Goal: Check status: Check status

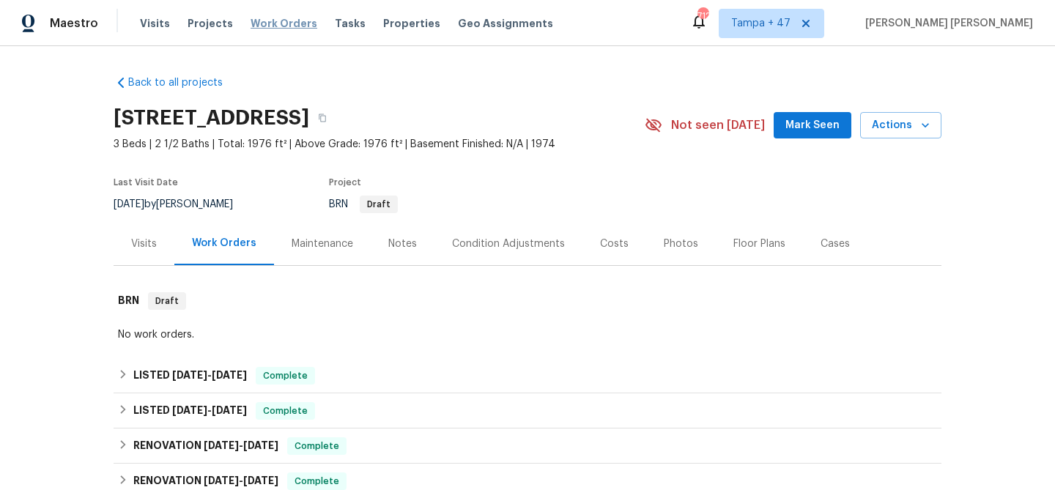
click at [267, 27] on span "Work Orders" at bounding box center [284, 23] width 67 height 15
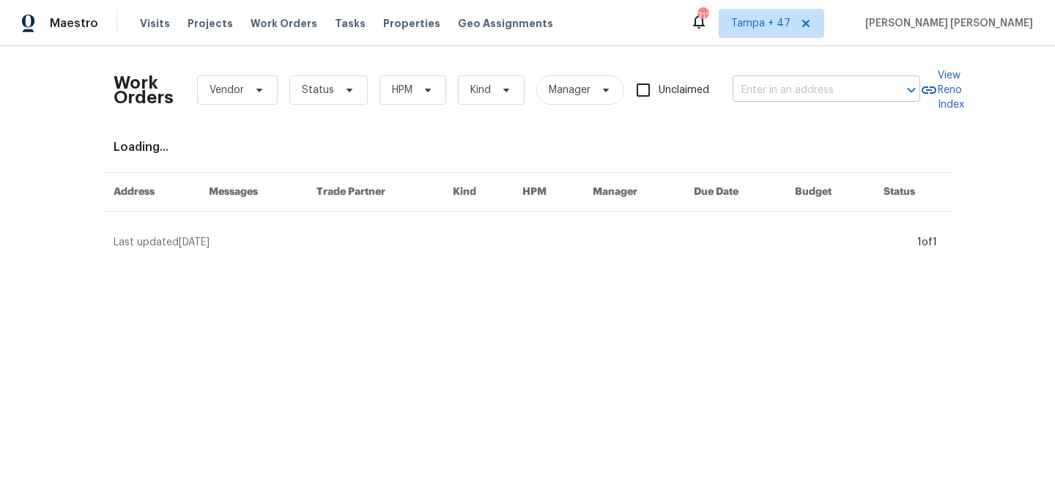
click at [811, 94] on input "text" at bounding box center [806, 90] width 147 height 23
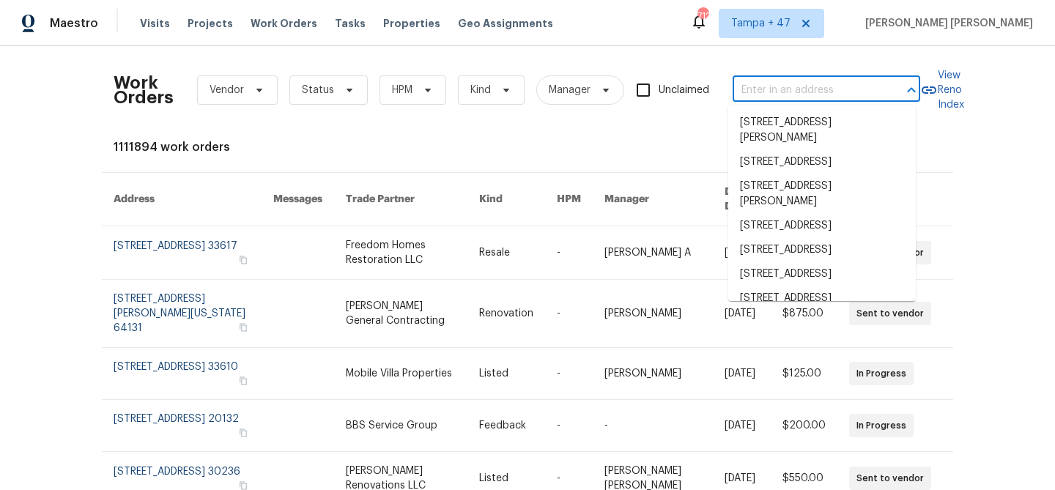
paste input "3118 Burgundy Rd, Alexandria, VA 22303"
type input "3118 Burgundy Rd, Alexandria, VA 22303"
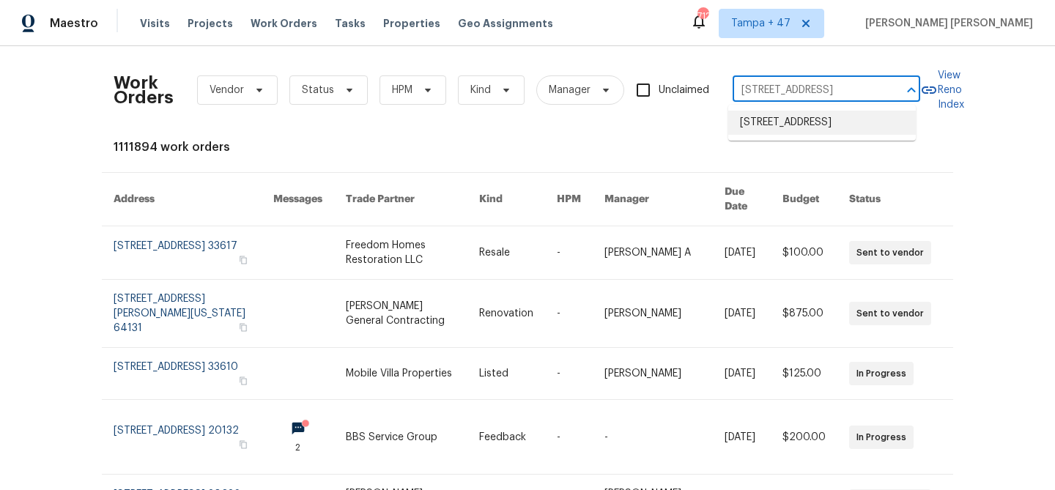
click at [804, 127] on li "3118 Burgundy Rd, Alexandria, VA 22303" at bounding box center [822, 123] width 188 height 24
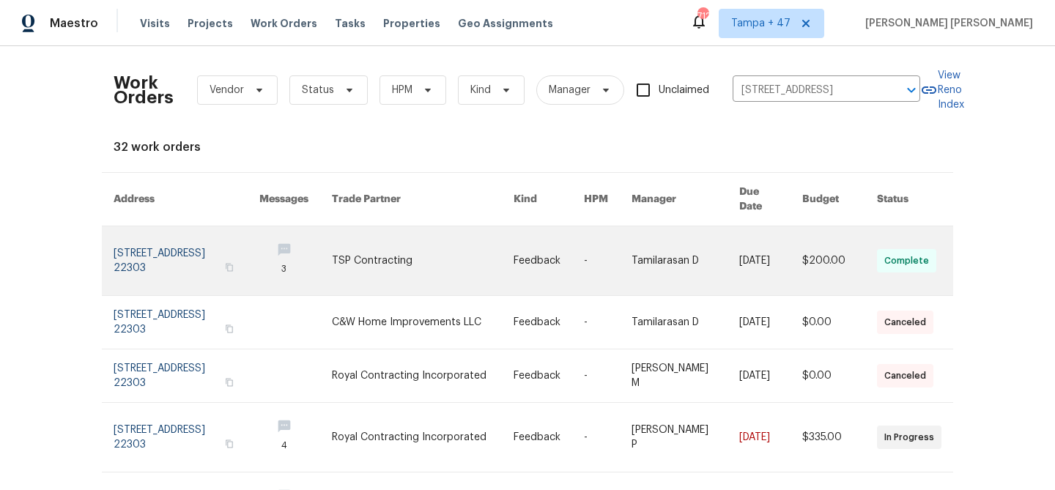
click at [684, 245] on link at bounding box center [686, 260] width 108 height 69
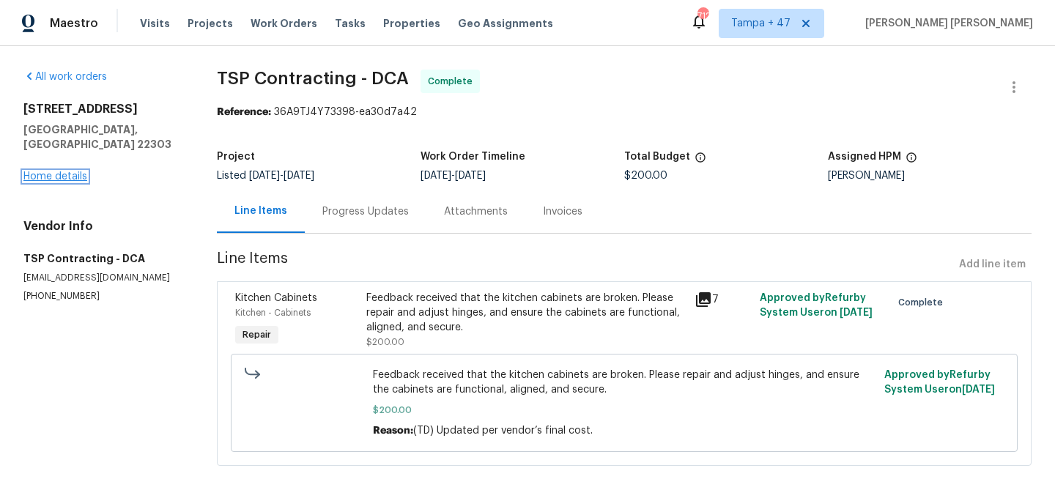
click at [60, 171] on link "Home details" at bounding box center [55, 176] width 64 height 10
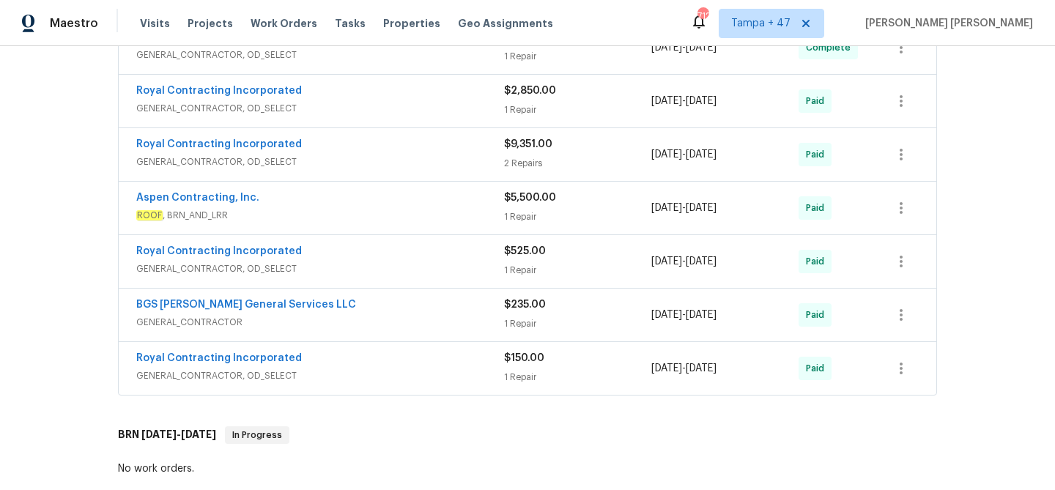
scroll to position [360, 0]
click at [399, 366] on div "Royal Contracting Incorporated" at bounding box center [320, 360] width 368 height 18
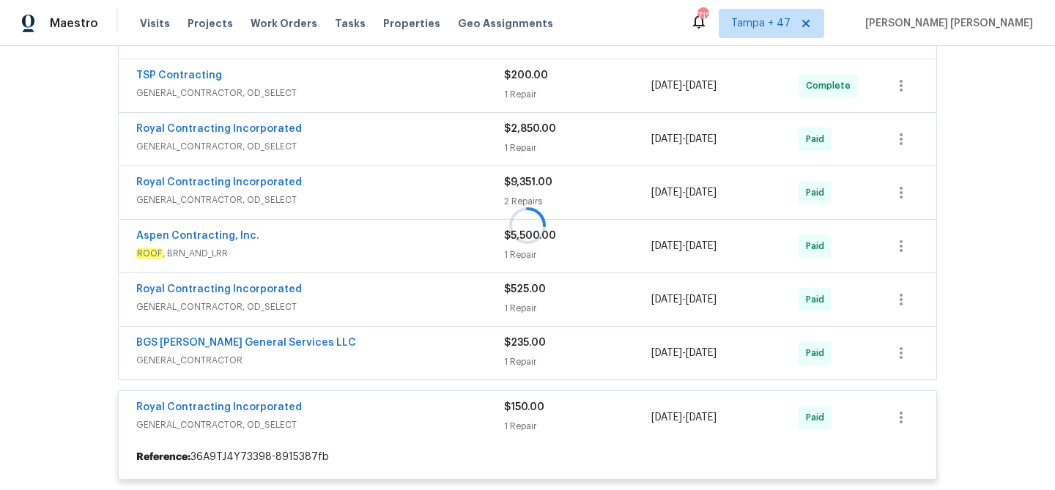
scroll to position [235, 0]
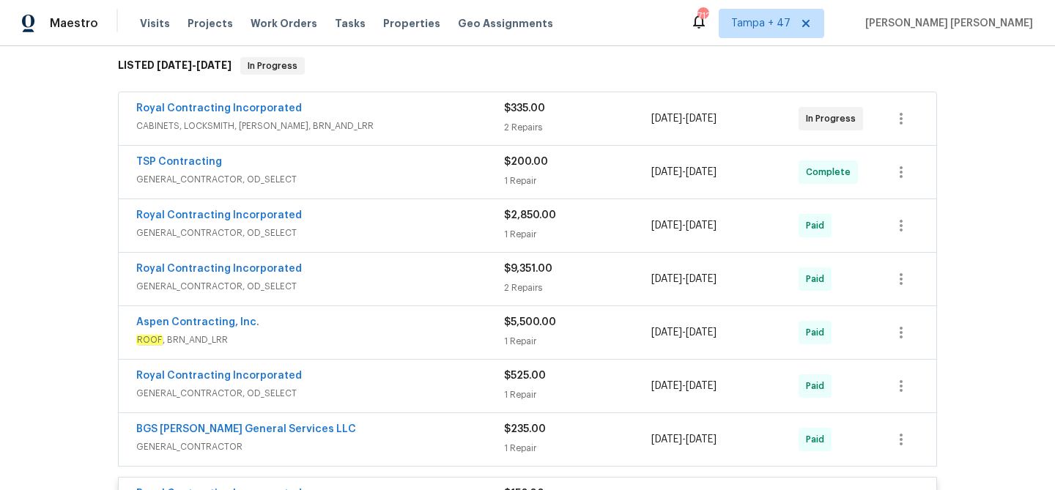
click at [440, 216] on div "Royal Contracting Incorporated" at bounding box center [320, 217] width 368 height 18
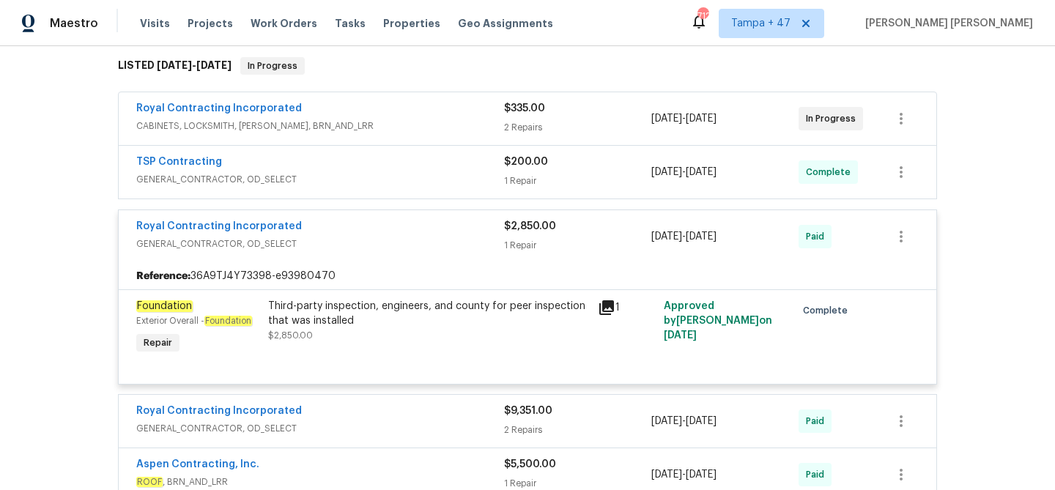
click at [434, 168] on div "TSP Contracting" at bounding box center [320, 164] width 368 height 18
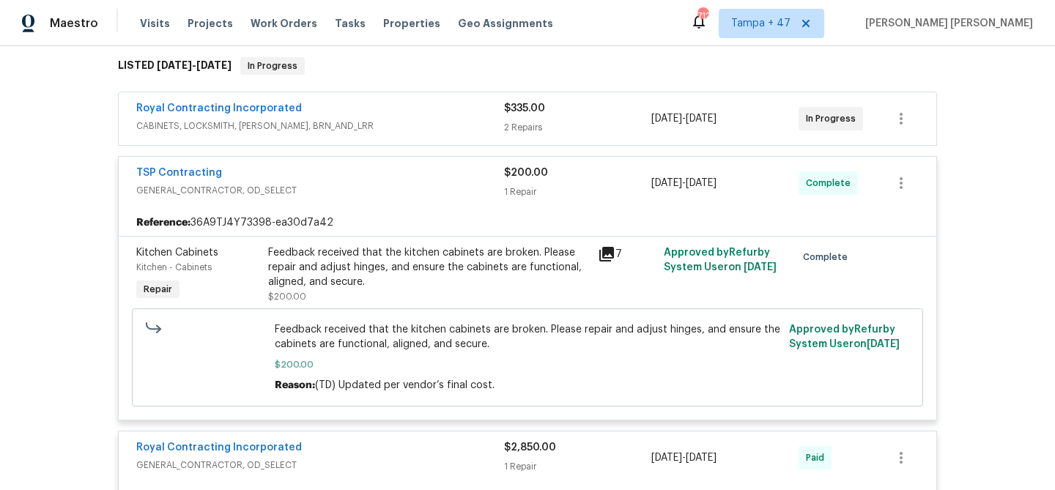
click at [446, 120] on span "CABINETS, LOCKSMITH, HANDYMAN, BRN_AND_LRR" at bounding box center [320, 126] width 368 height 15
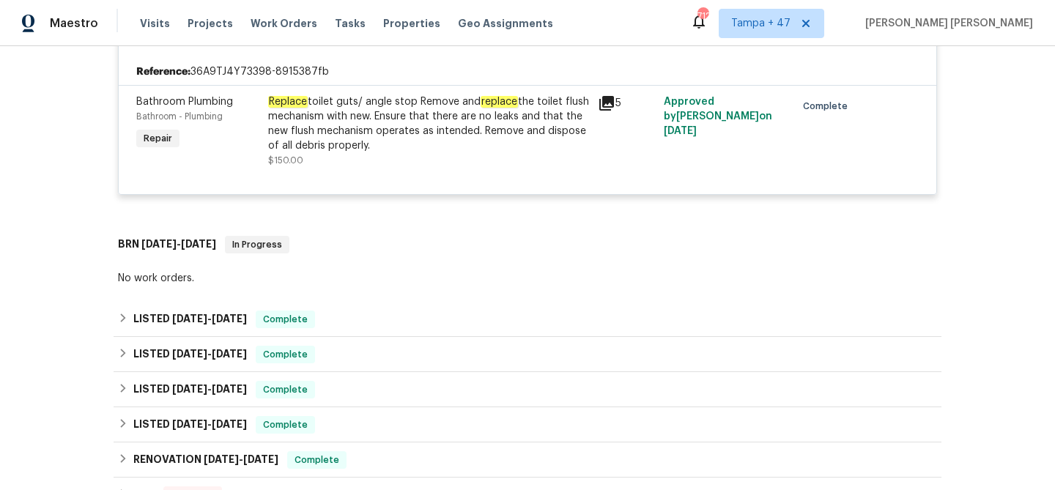
scroll to position [1446, 0]
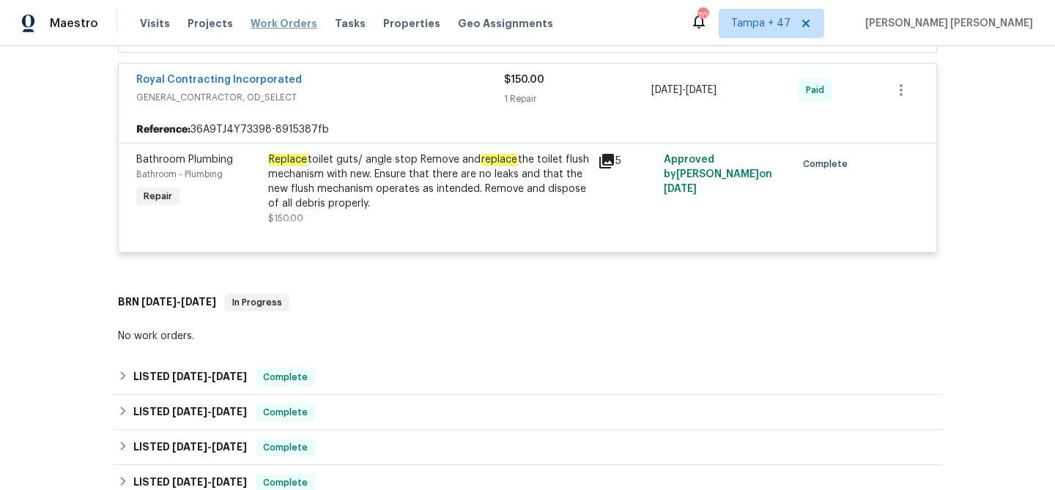
click at [286, 23] on span "Work Orders" at bounding box center [284, 23] width 67 height 15
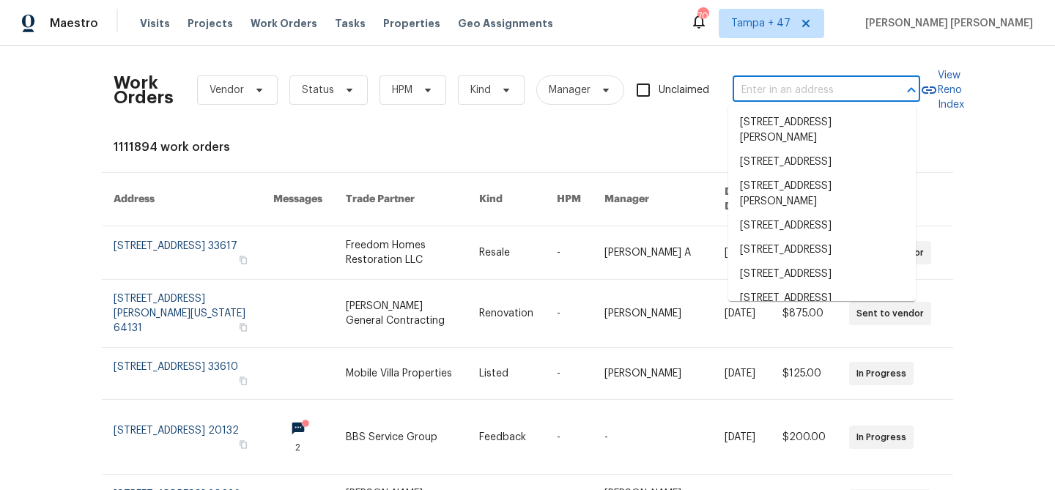
click at [755, 84] on input "text" at bounding box center [806, 90] width 147 height 23
paste input "3049 Summerfield Manor Dr, Saint Louis, MO 63129"
type input "3049 Summerfield Manor Dr, Saint Louis, MO 63129"
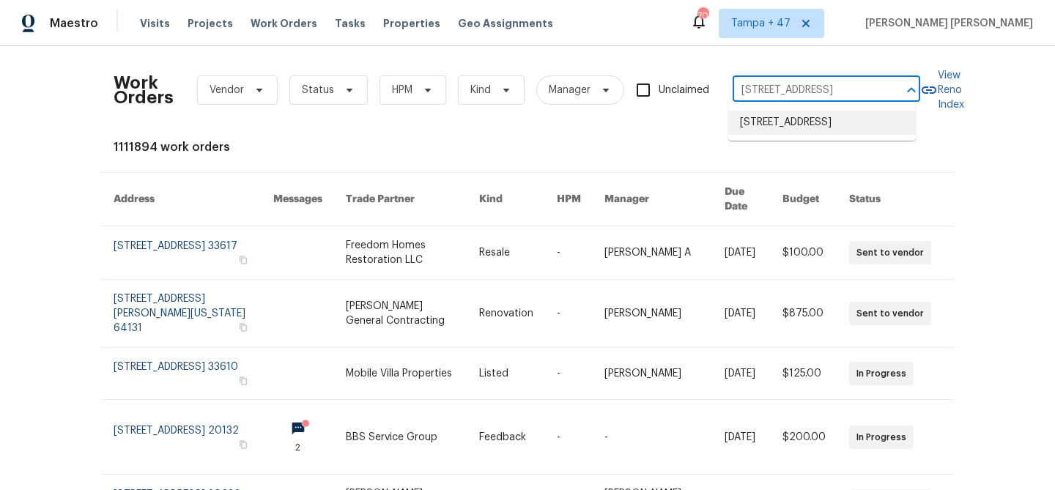
click at [777, 117] on li "3049 Summerfield Manor Dr, Saint Louis, MO 63129" at bounding box center [822, 123] width 188 height 24
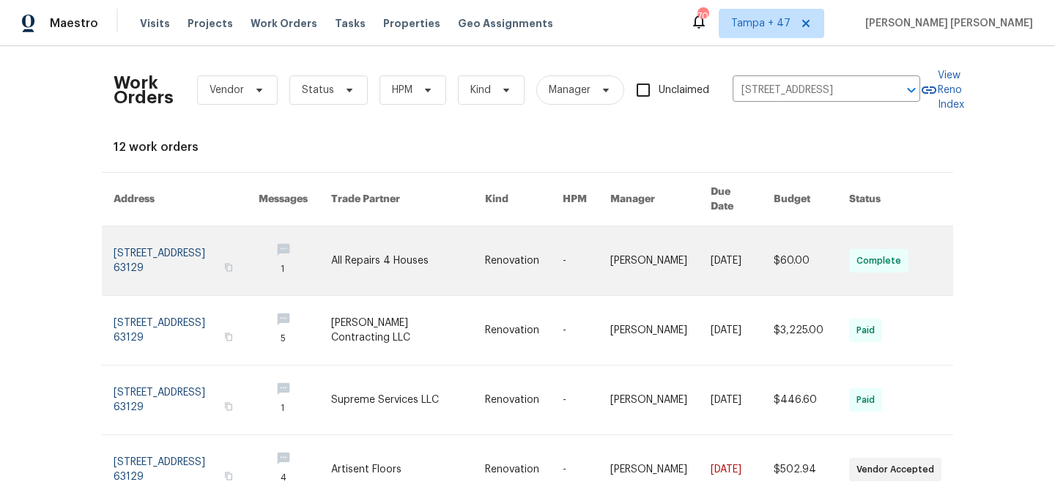
click at [727, 254] on link at bounding box center [742, 260] width 63 height 69
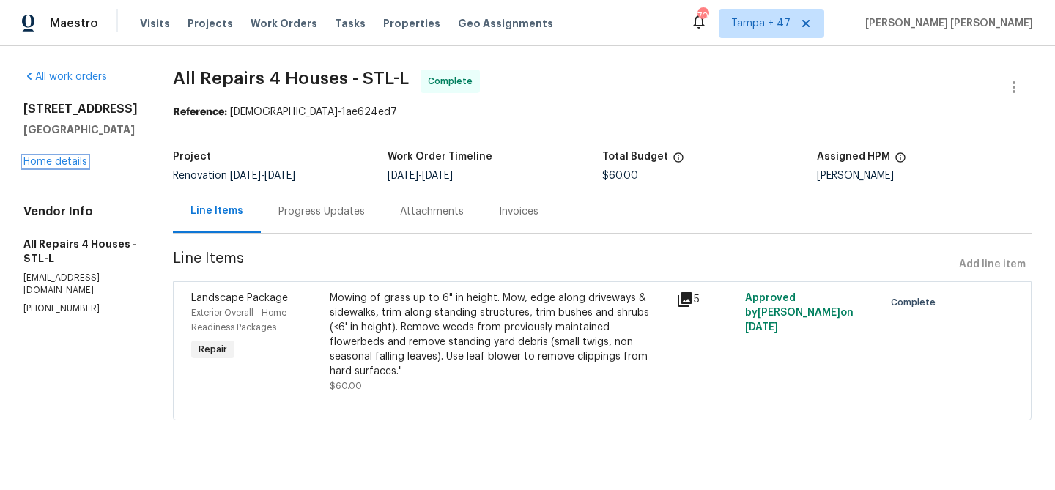
click at [68, 167] on link "Home details" at bounding box center [55, 162] width 64 height 10
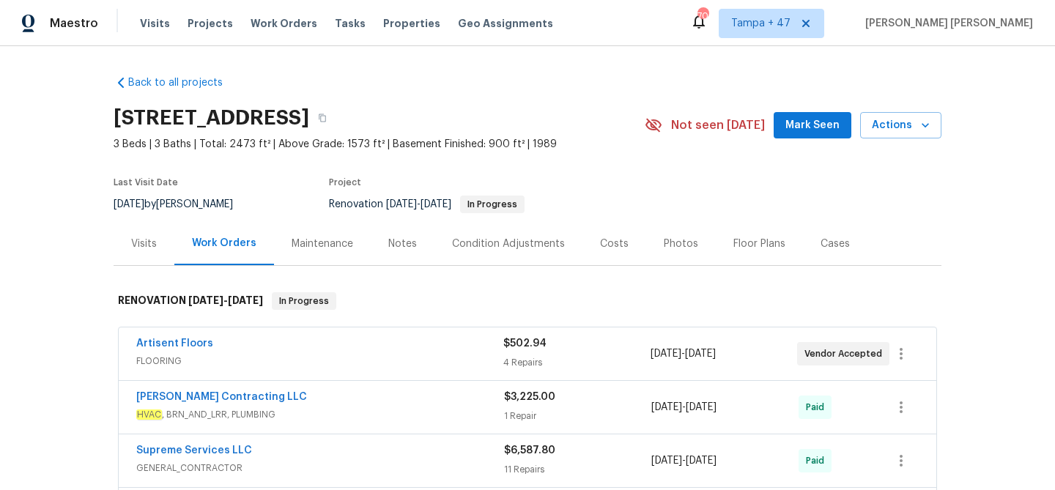
click at [138, 245] on div "Visits" at bounding box center [144, 244] width 26 height 15
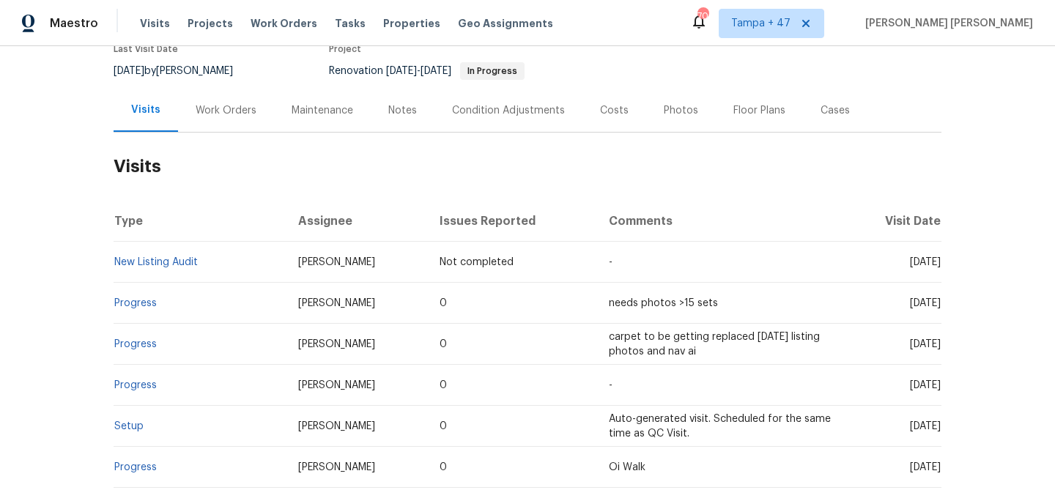
scroll to position [240, 0]
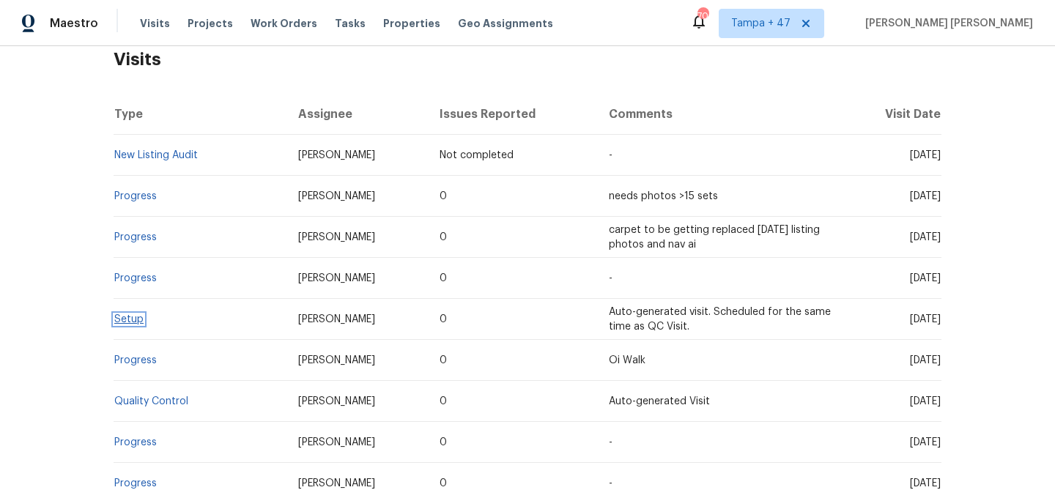
click at [124, 320] on link "Setup" at bounding box center [128, 319] width 29 height 10
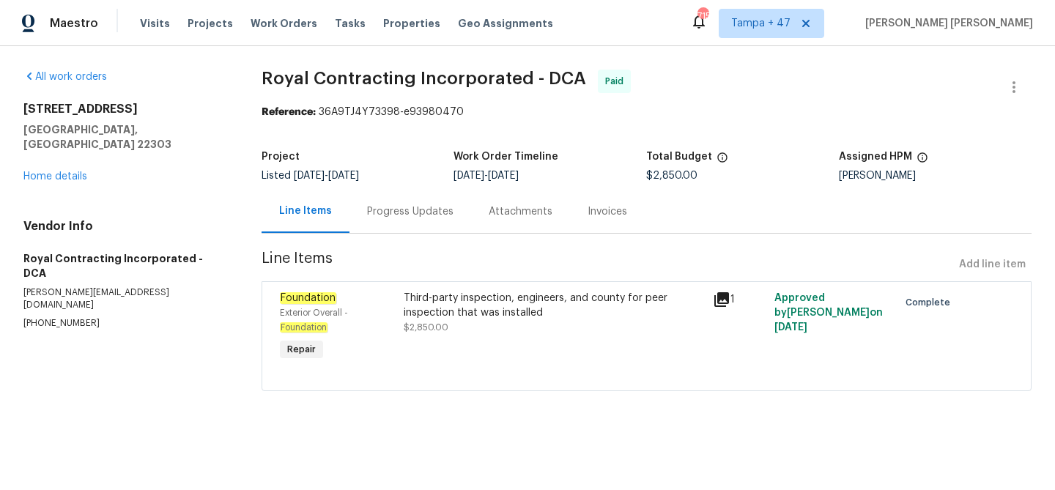
click at [392, 210] on div "Progress Updates" at bounding box center [410, 211] width 86 height 15
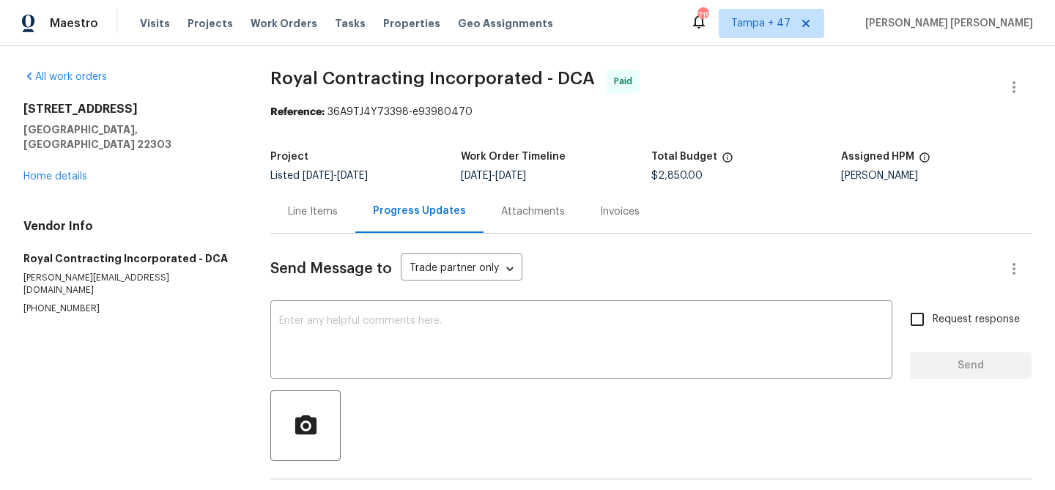
click at [328, 210] on div "Line Items" at bounding box center [313, 211] width 50 height 15
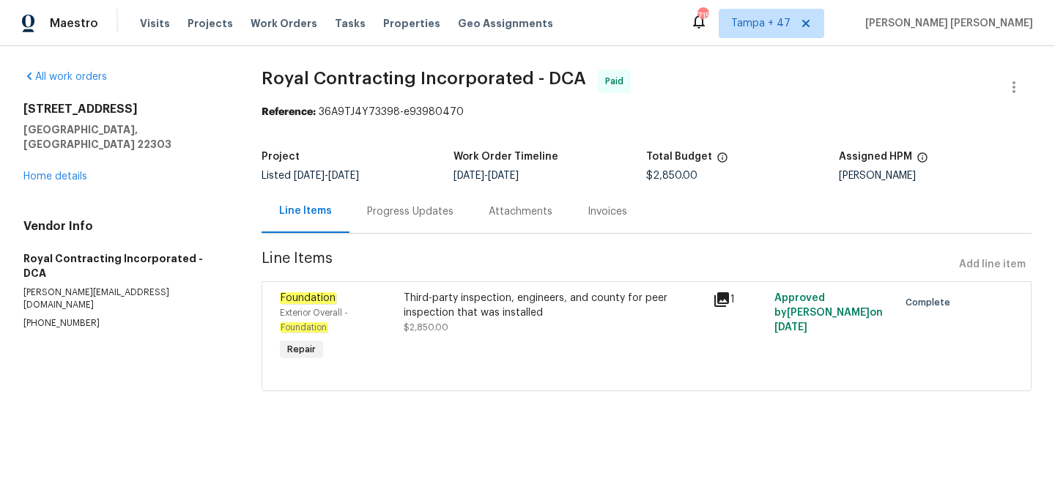
click at [435, 212] on div "Progress Updates" at bounding box center [410, 211] width 86 height 15
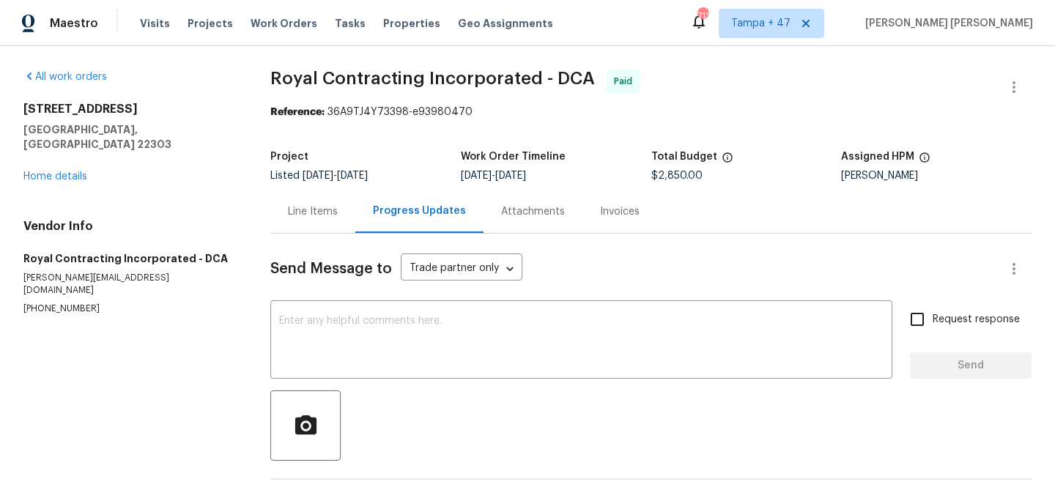
click at [339, 217] on div "Line Items" at bounding box center [312, 211] width 85 height 43
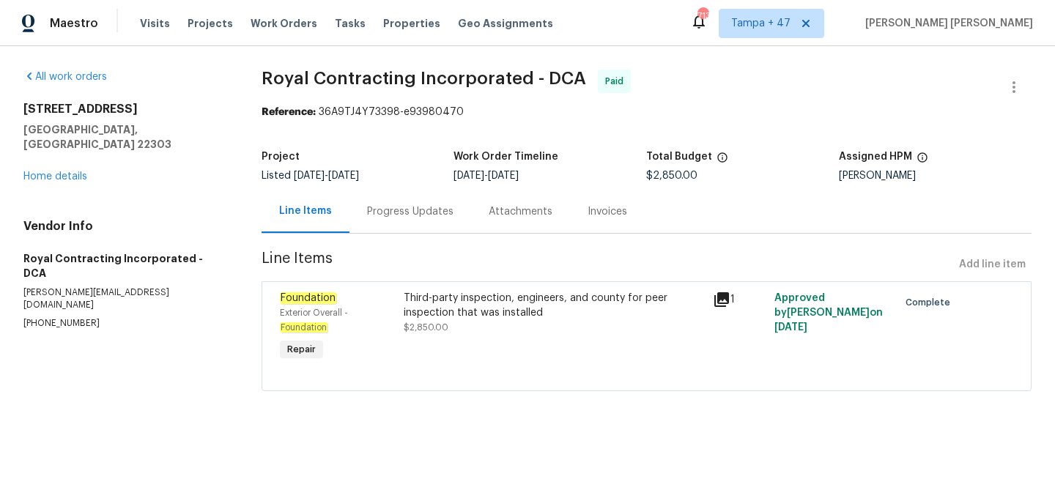
click at [421, 207] on div "Progress Updates" at bounding box center [410, 211] width 86 height 15
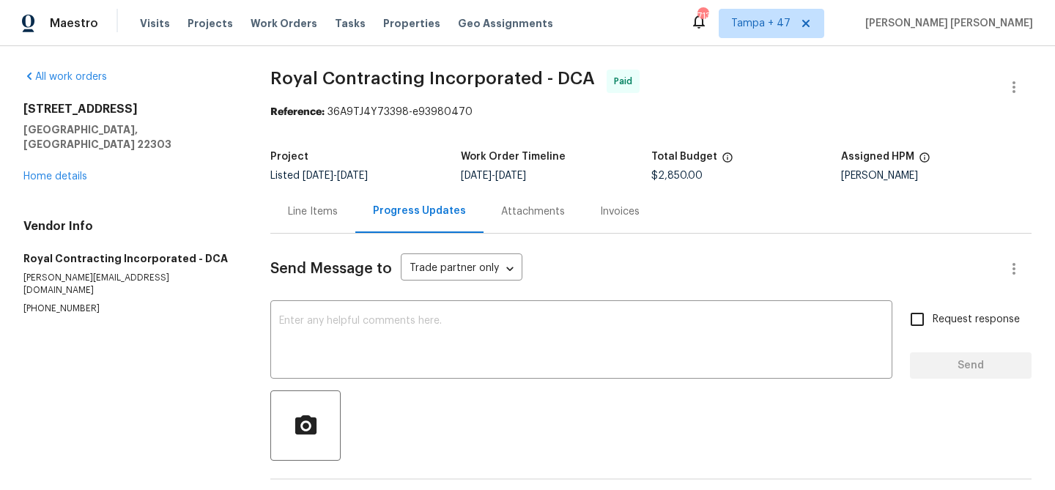
click at [600, 207] on div "Invoices" at bounding box center [620, 211] width 40 height 15
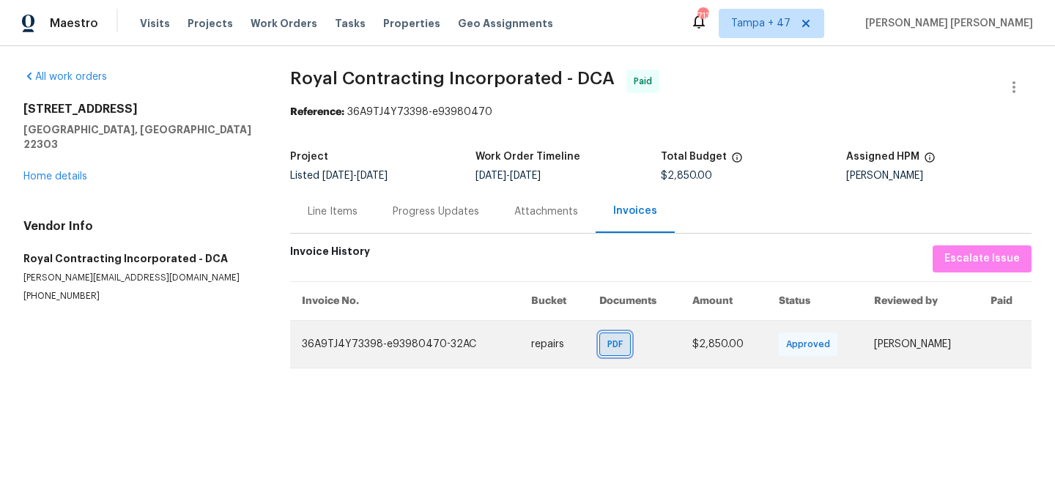
click at [607, 342] on span "PDF" at bounding box center [617, 344] width 21 height 15
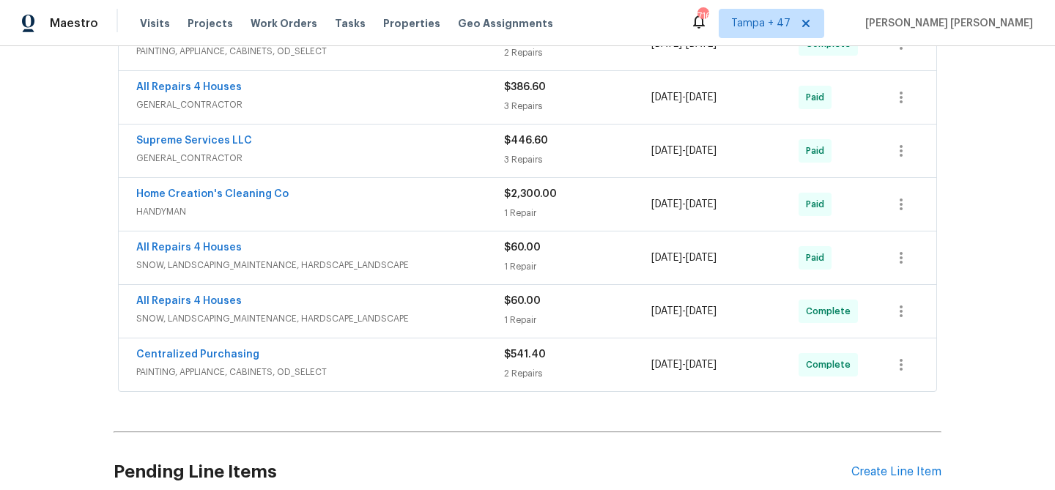
scroll to position [535, 0]
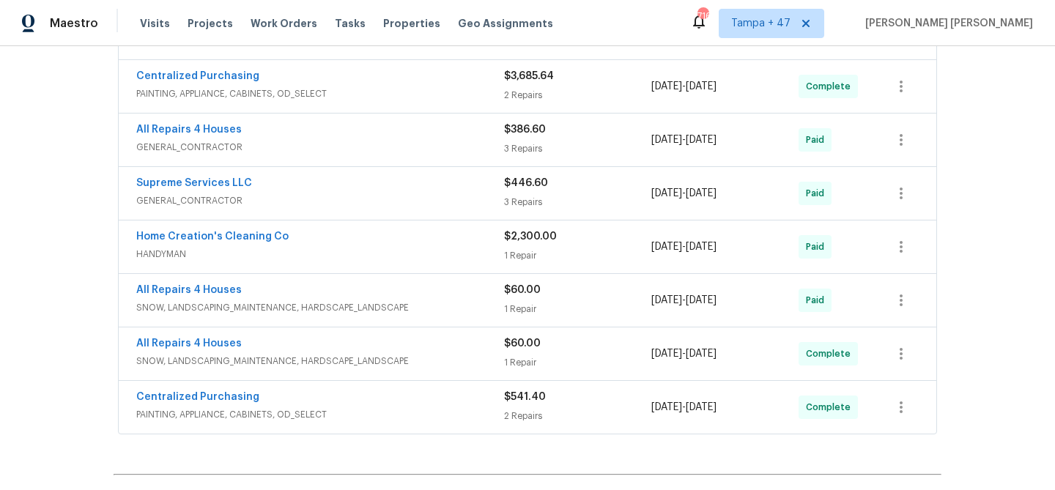
click at [470, 408] on span "PAINTING, APPLIANCE, CABINETS, OD_SELECT" at bounding box center [320, 414] width 368 height 15
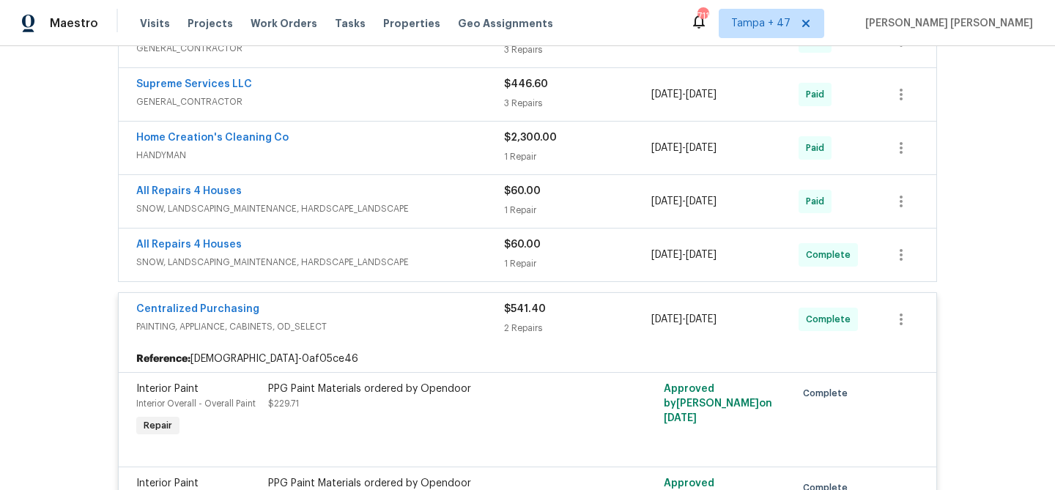
scroll to position [969, 0]
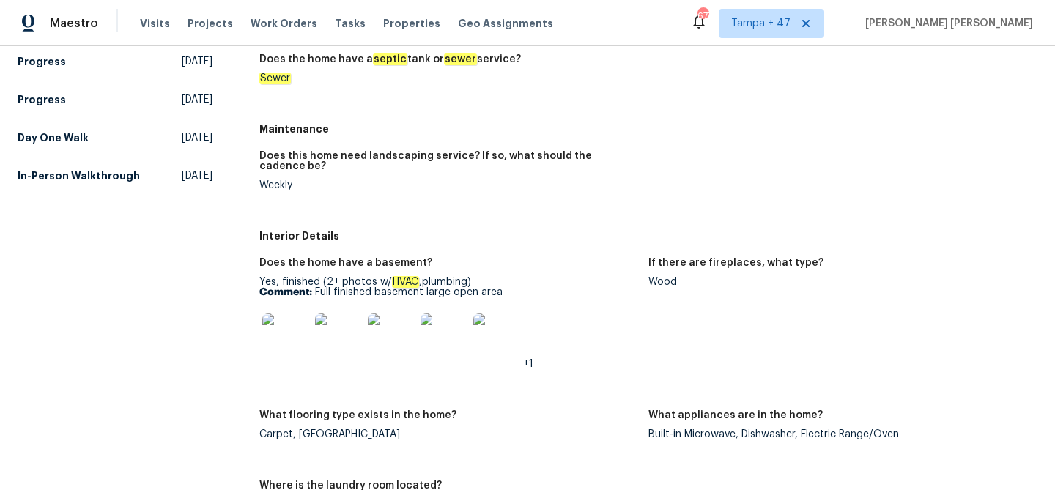
scroll to position [1559, 0]
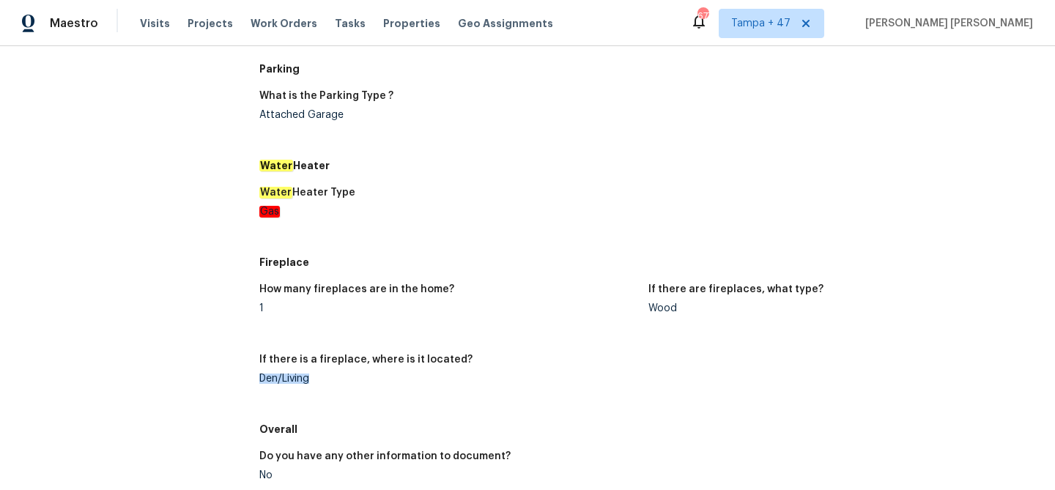
drag, startPoint x: 259, startPoint y: 380, endPoint x: 314, endPoint y: 379, distance: 54.2
click at [314, 379] on div "Den/Living" at bounding box center [447, 379] width 377 height 10
copy div "Den/Living"
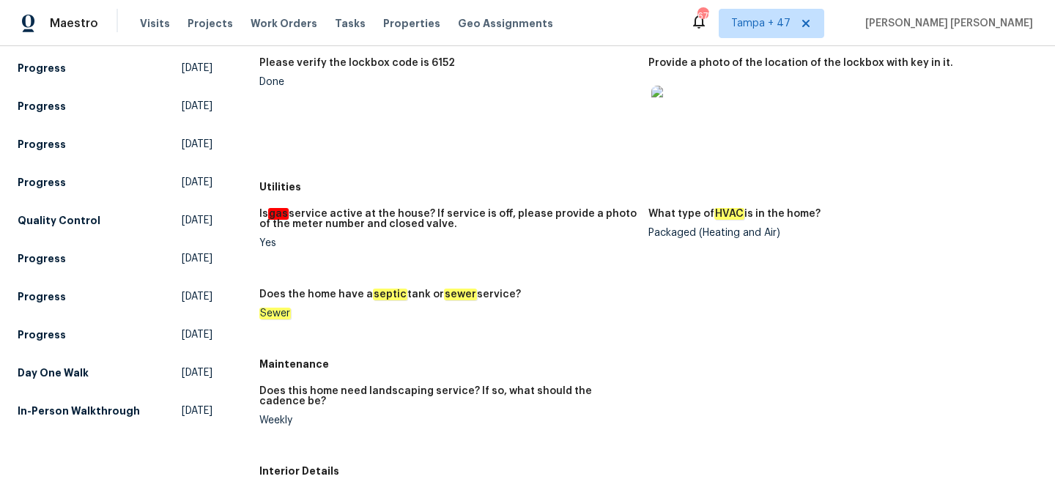
scroll to position [207, 0]
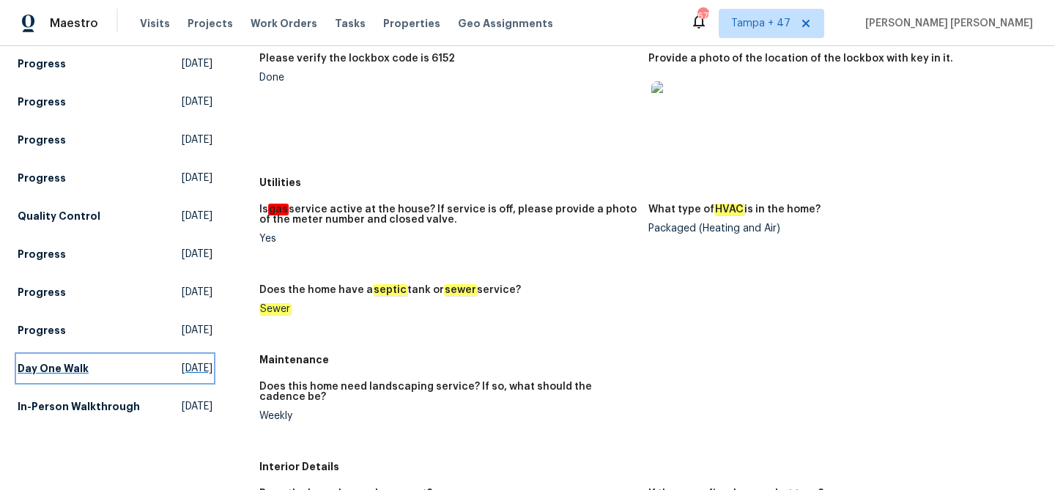
click at [73, 371] on h5 "Day One Walk" at bounding box center [53, 368] width 71 height 15
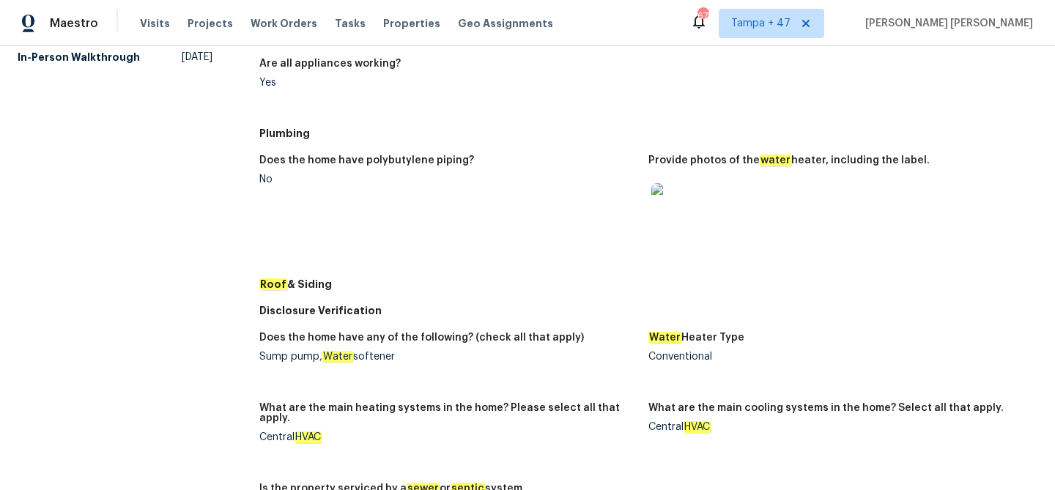
scroll to position [455, 0]
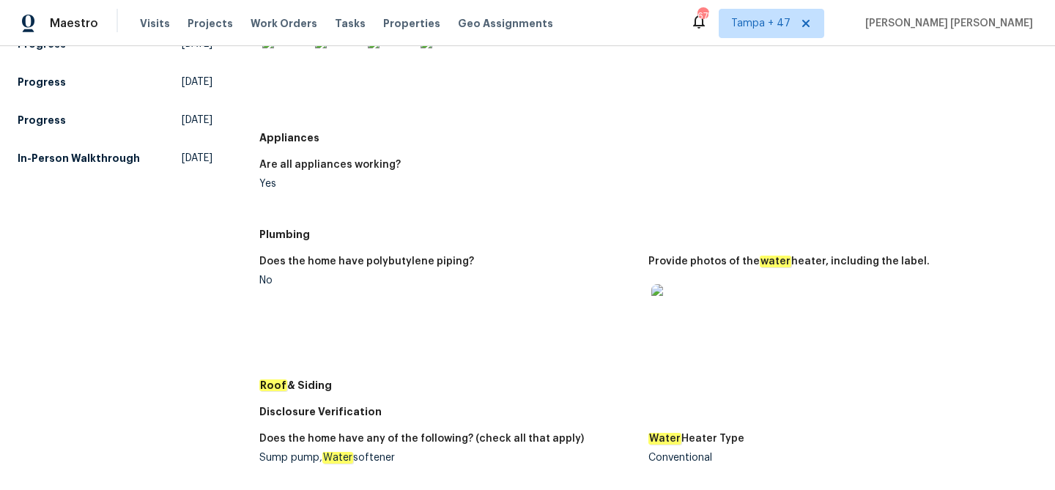
click at [663, 314] on img at bounding box center [674, 307] width 47 height 47
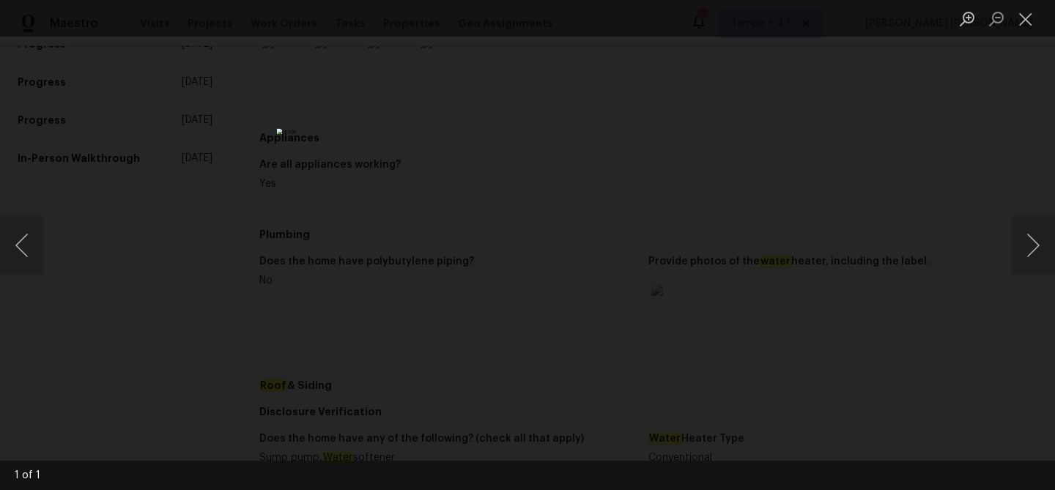
click at [823, 308] on div "Lightbox" at bounding box center [527, 245] width 1055 height 490
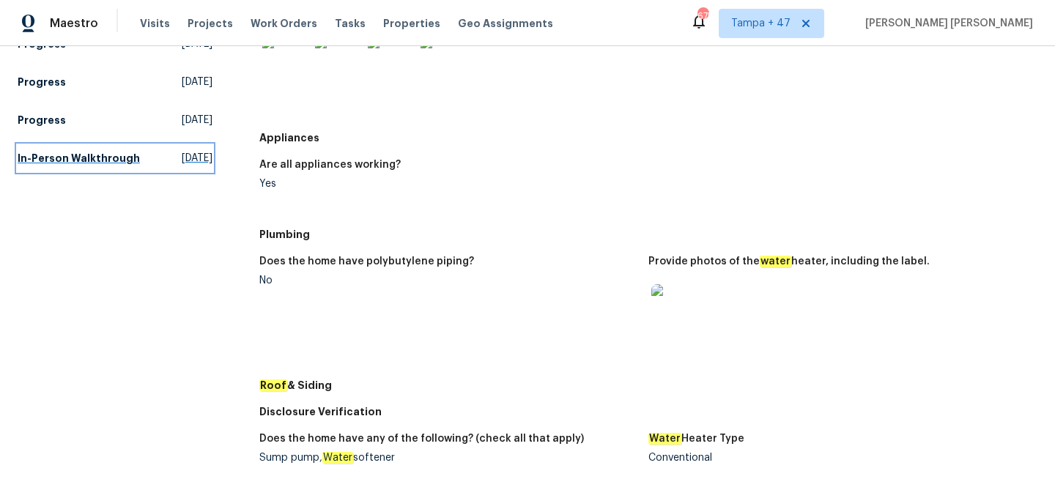
click at [46, 166] on h5 "In-Person Walkthrough" at bounding box center [79, 158] width 122 height 15
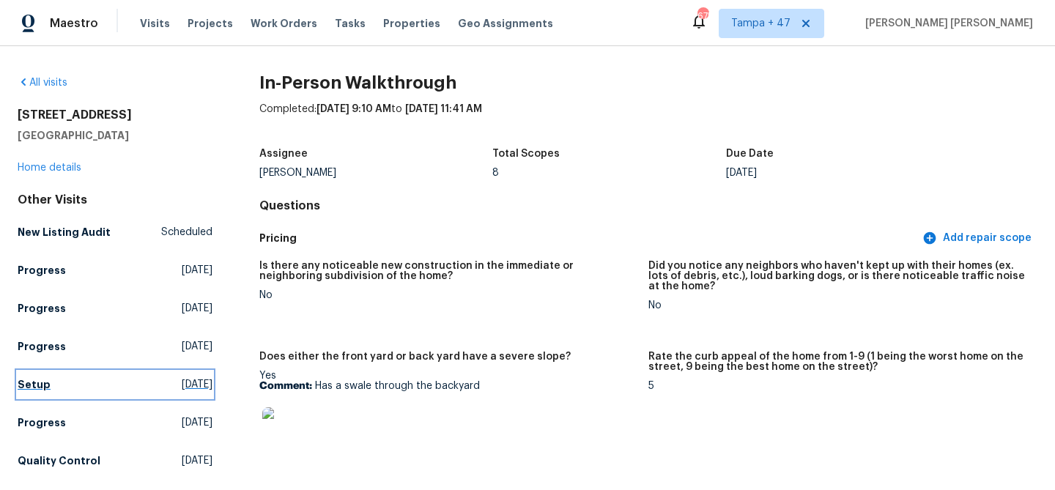
click at [44, 382] on h5 "Setup" at bounding box center [34, 384] width 33 height 15
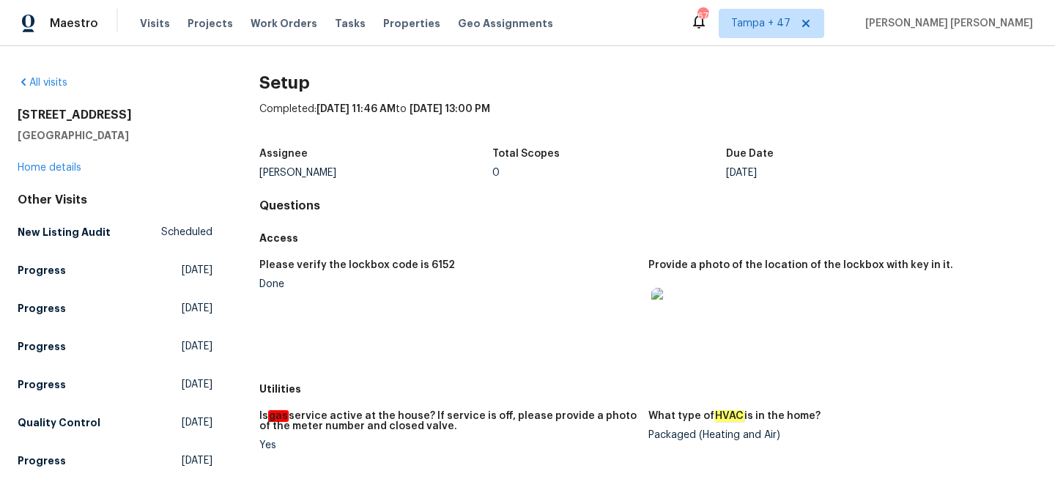
scroll to position [898, 0]
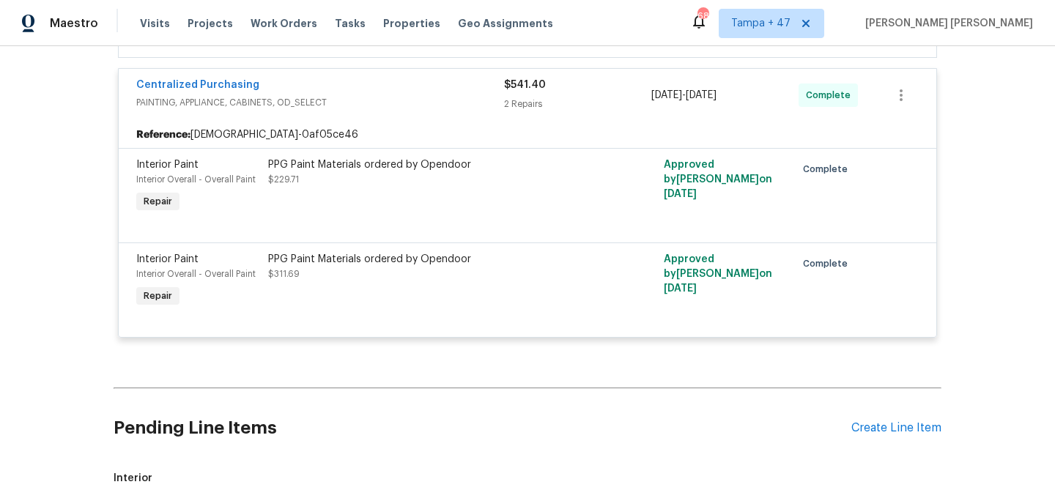
scroll to position [572, 0]
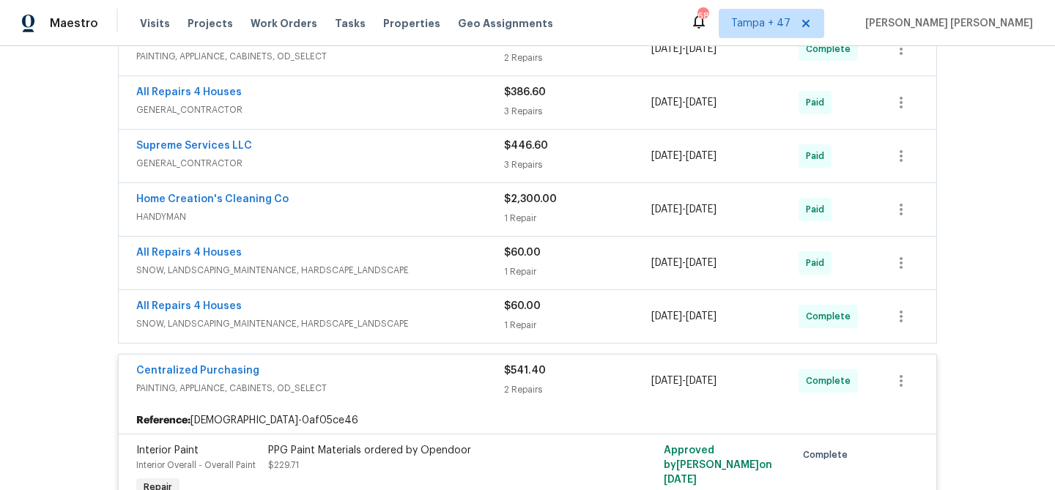
click at [435, 311] on div "All Repairs 4 Houses" at bounding box center [320, 308] width 368 height 18
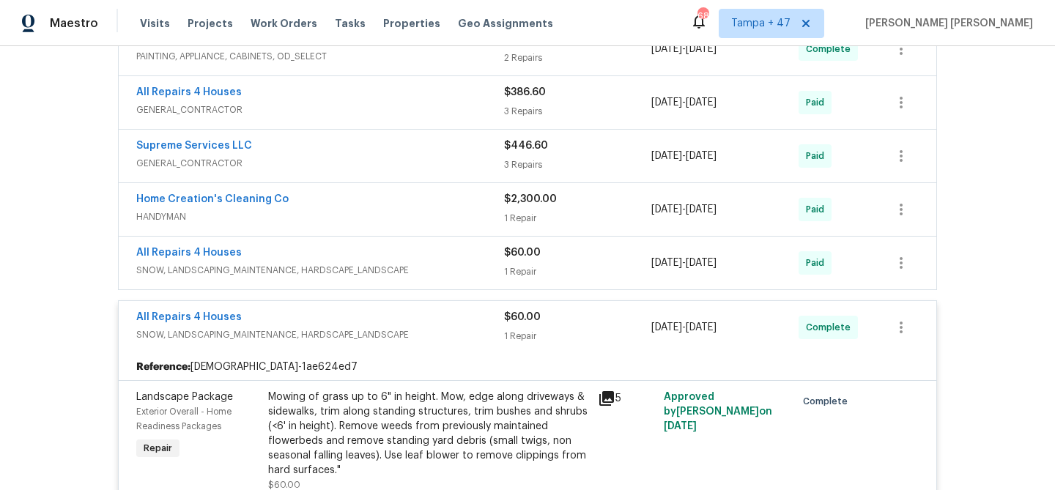
click at [436, 256] on div "All Repairs 4 Houses" at bounding box center [320, 254] width 368 height 18
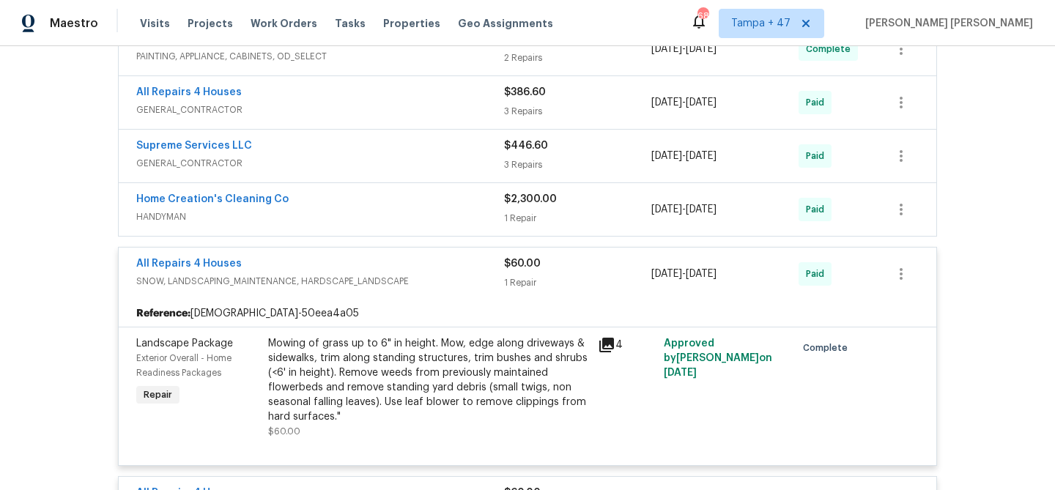
scroll to position [544, 0]
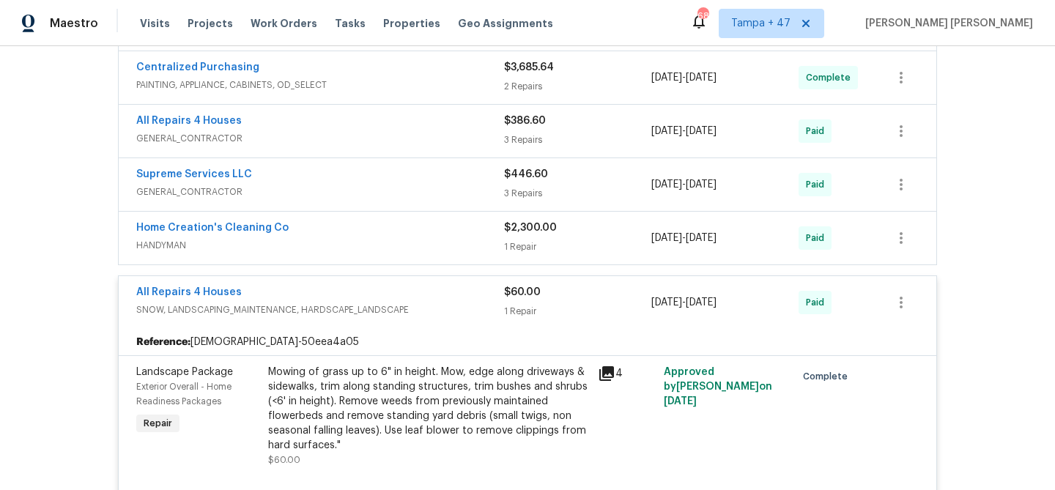
click at [430, 228] on div "Home Creation's Cleaning Co" at bounding box center [320, 230] width 368 height 18
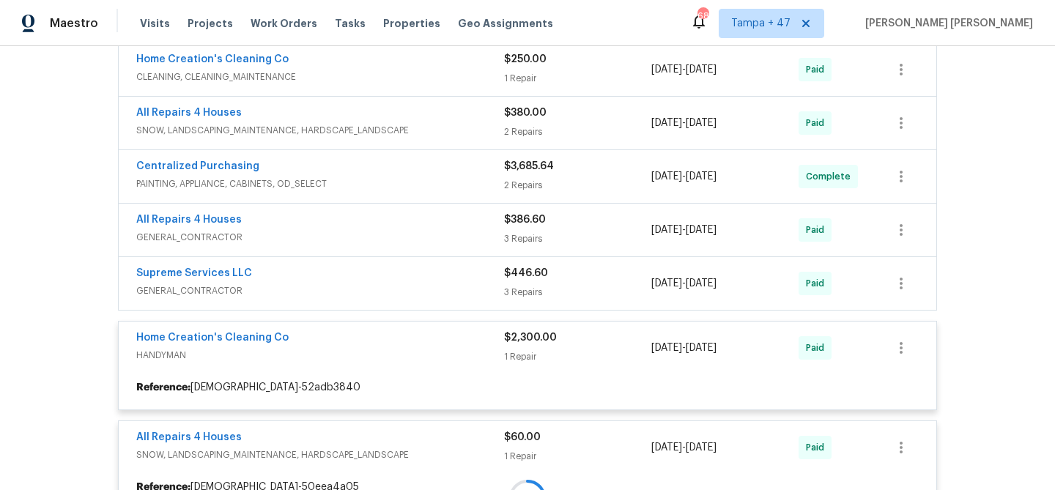
scroll to position [445, 0]
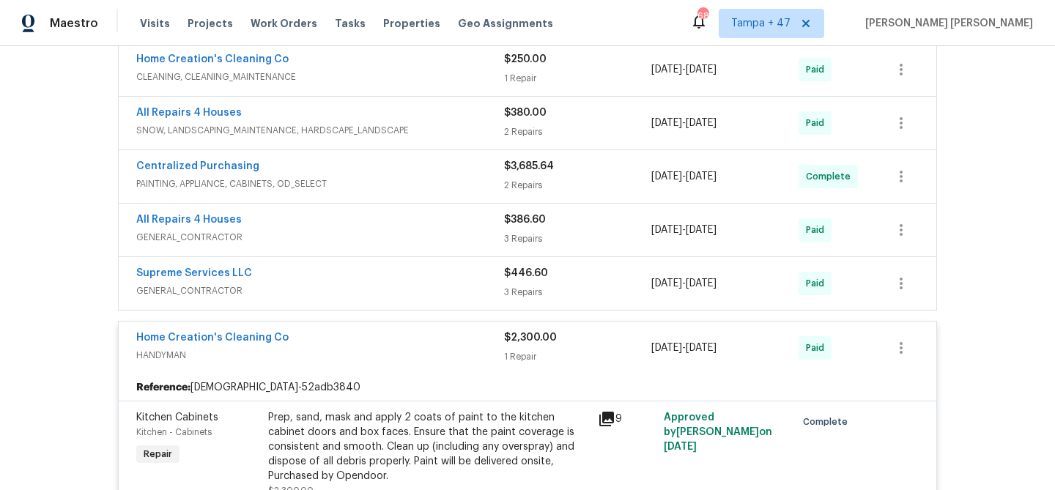
click at [470, 274] on div "Supreme Services LLC" at bounding box center [320, 275] width 368 height 18
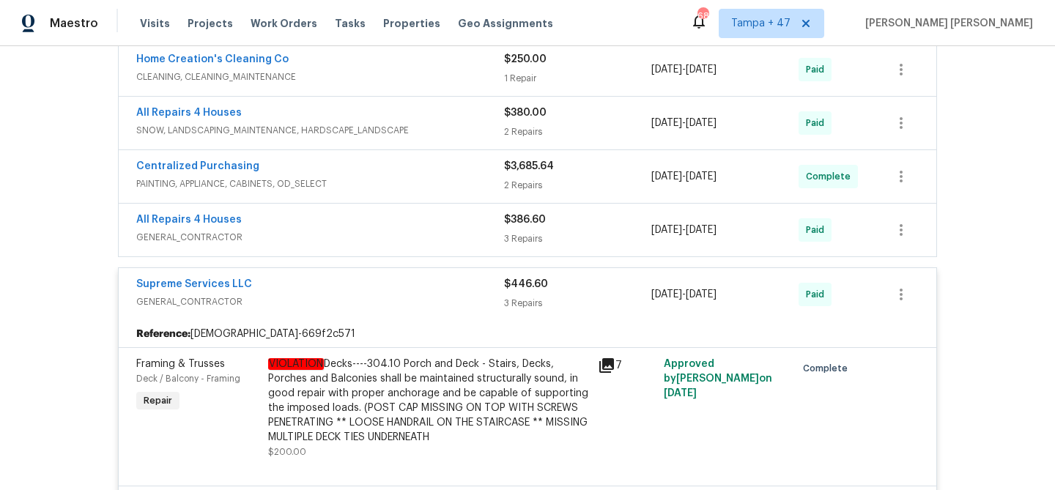
click at [463, 237] on span "GENERAL_CONTRACTOR" at bounding box center [320, 237] width 368 height 15
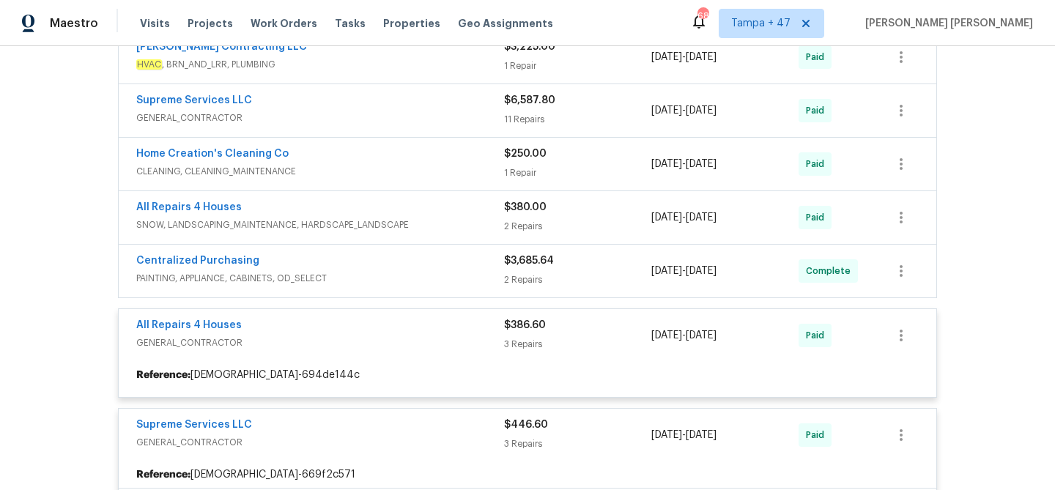
scroll to position [341, 0]
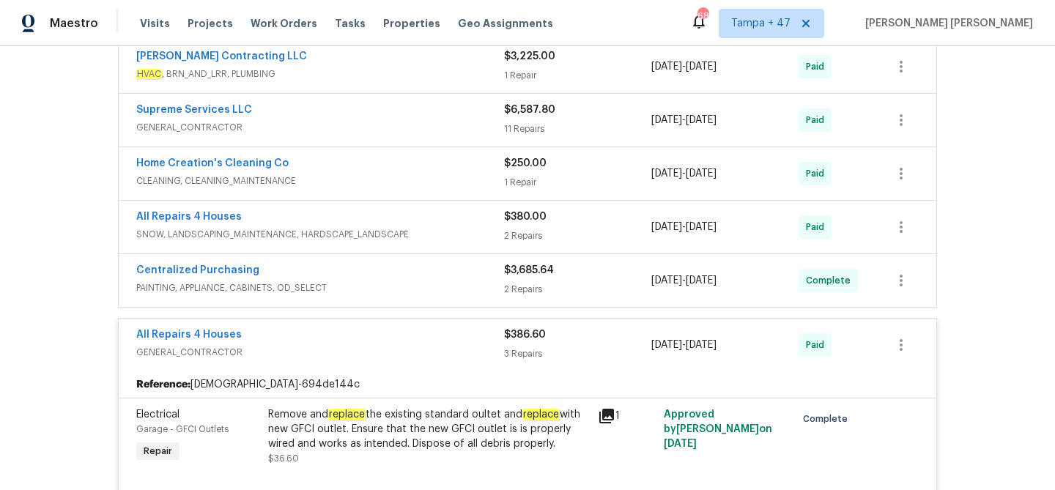
click at [455, 273] on div "Centralized Purchasing" at bounding box center [320, 272] width 368 height 18
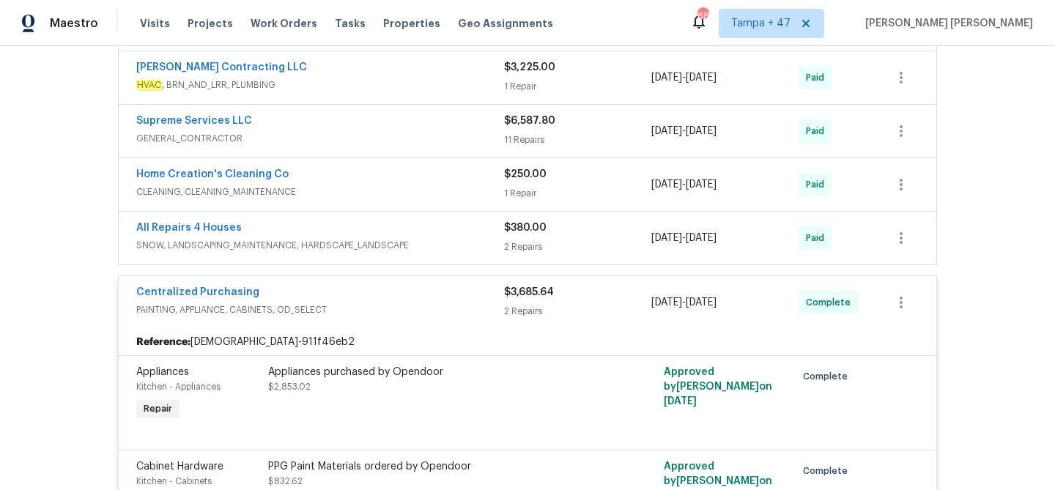
scroll to position [317, 0]
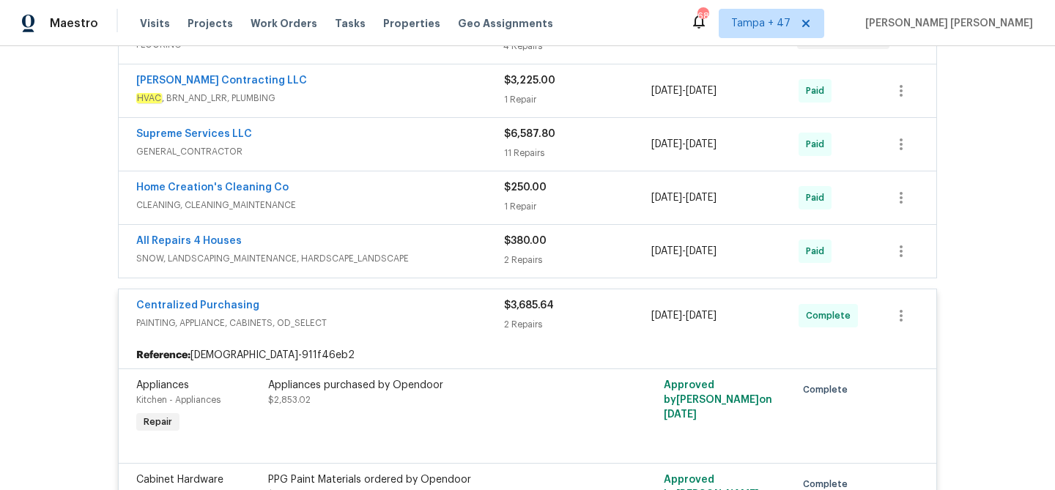
click at [489, 259] on span "SNOW, LANDSCAPING_MAINTENANCE, HARDSCAPE_LANDSCAPE" at bounding box center [320, 258] width 368 height 15
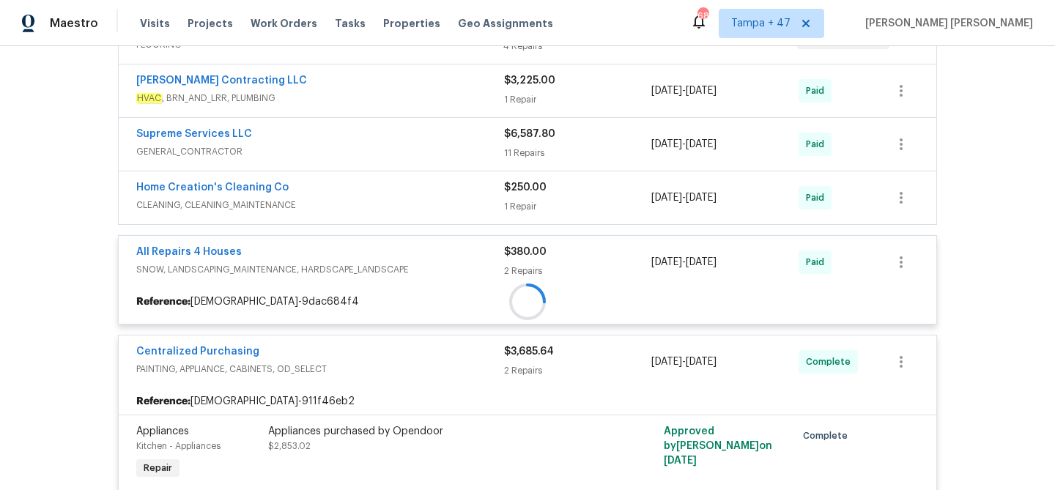
scroll to position [289, 0]
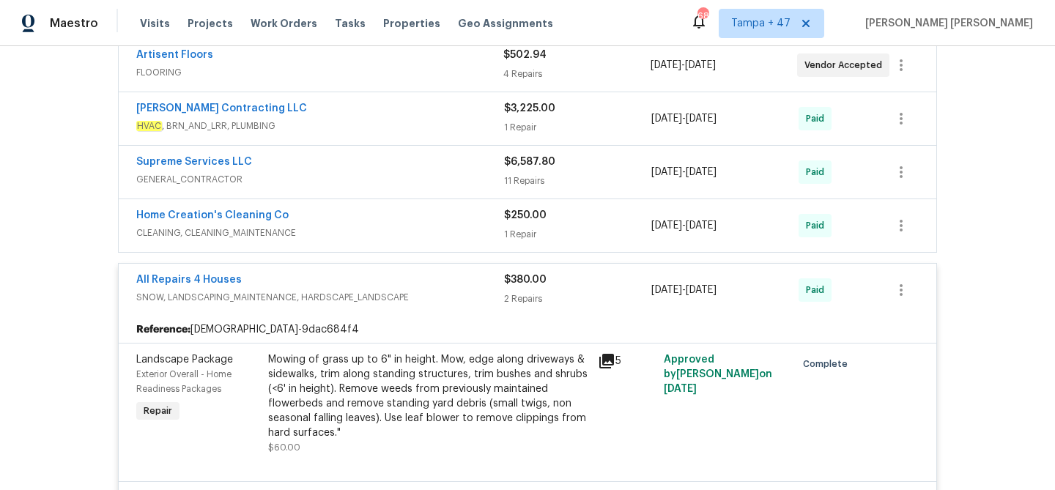
click at [492, 233] on span "CLEANING, CLEANING_MAINTENANCE" at bounding box center [320, 233] width 368 height 15
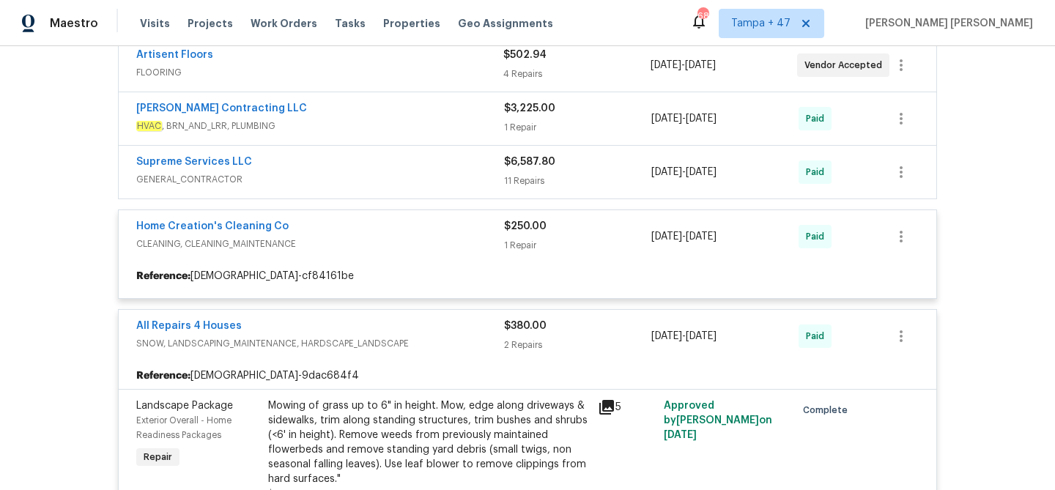
click at [504, 175] on div "11 Repairs" at bounding box center [577, 181] width 147 height 15
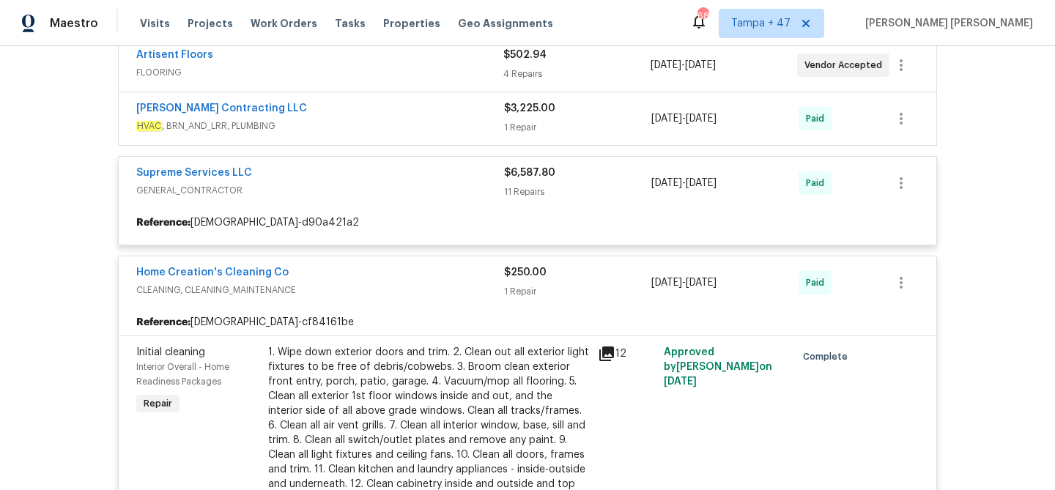
scroll to position [265, 0]
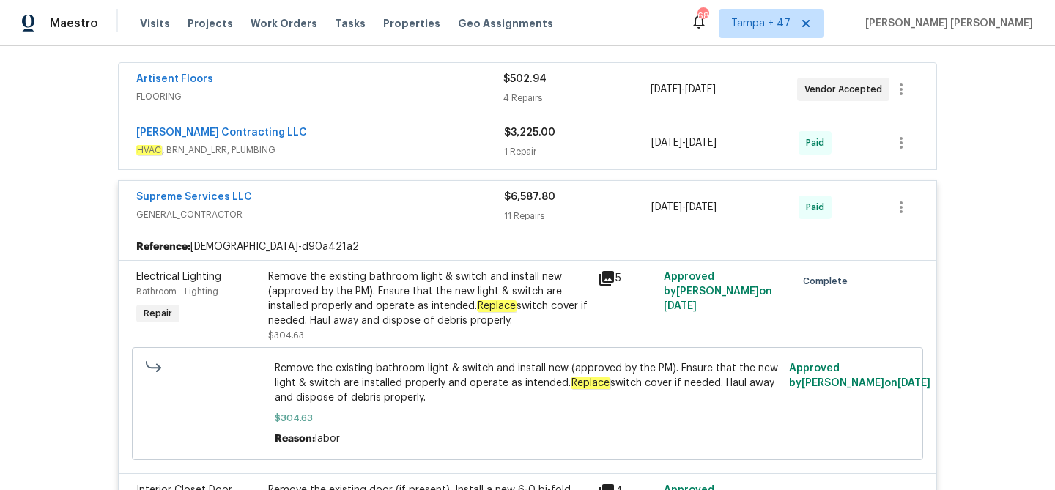
click at [561, 148] on div "1 Repair" at bounding box center [577, 151] width 147 height 15
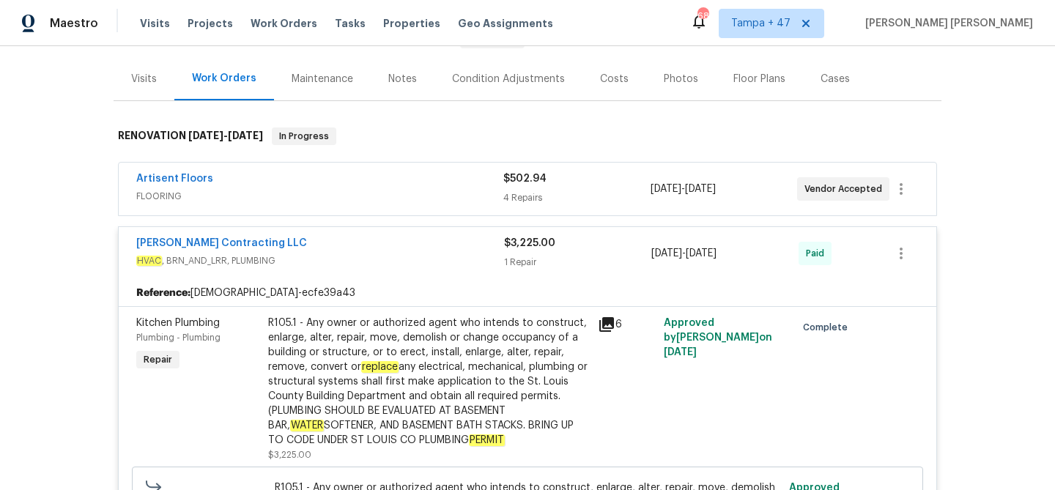
scroll to position [160, 0]
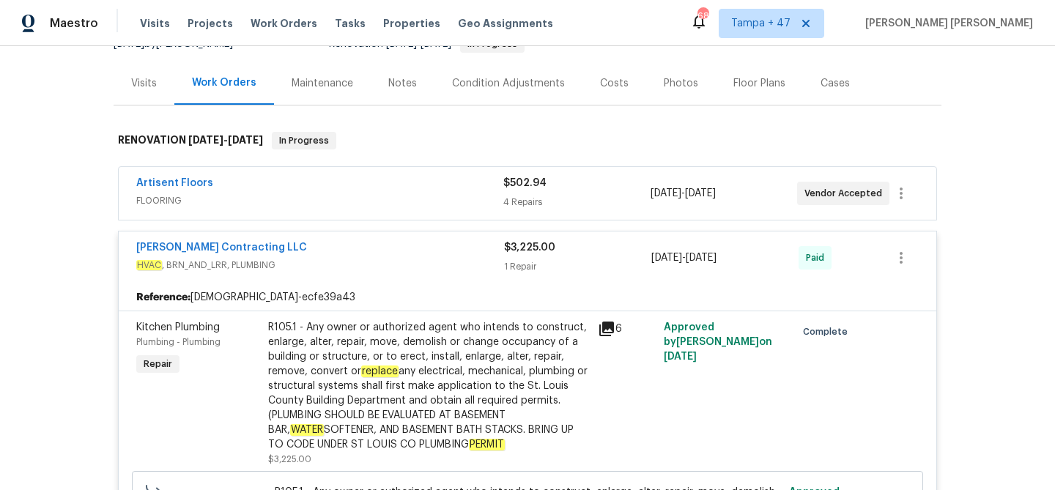
click at [567, 188] on div "$502.94" at bounding box center [576, 183] width 147 height 15
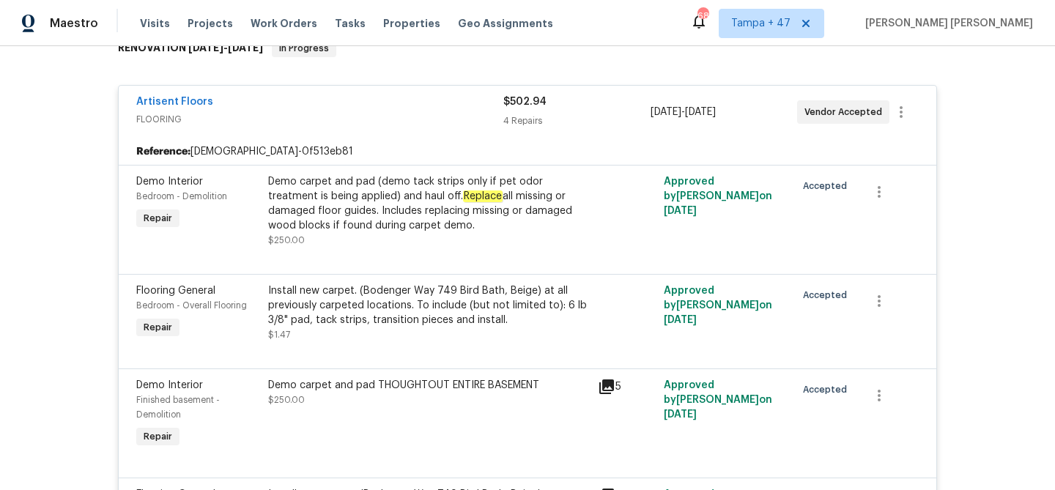
scroll to position [136, 0]
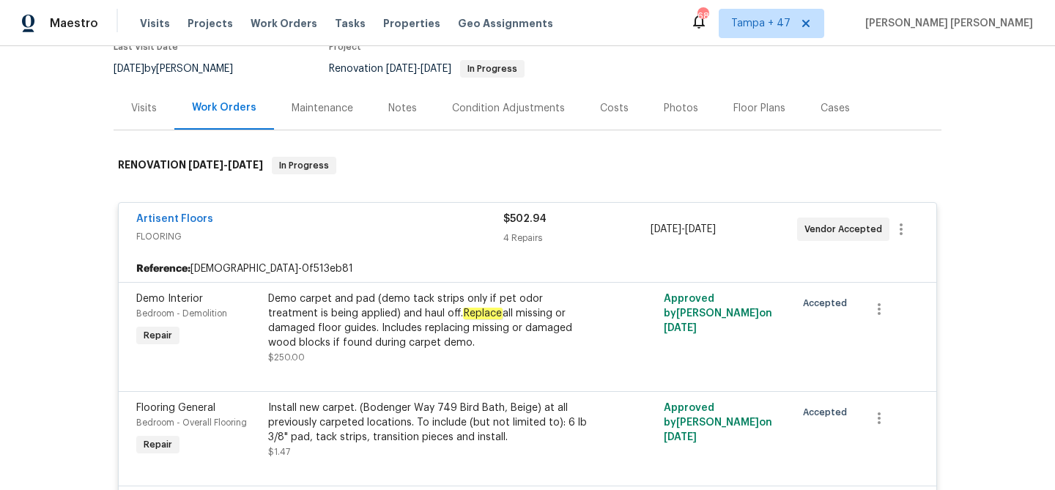
click at [569, 235] on div "4 Repairs" at bounding box center [576, 238] width 147 height 15
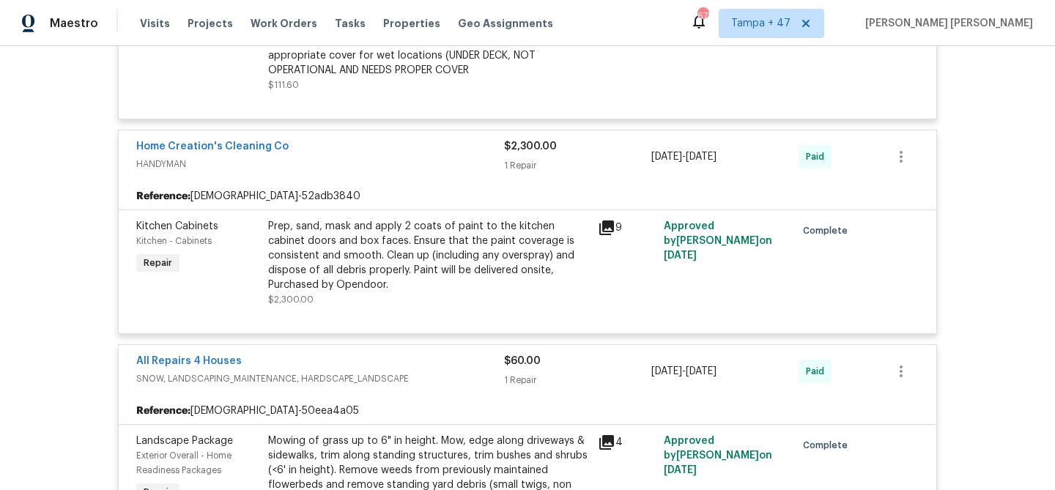
scroll to position [0, 0]
